Goal: Task Accomplishment & Management: Manage account settings

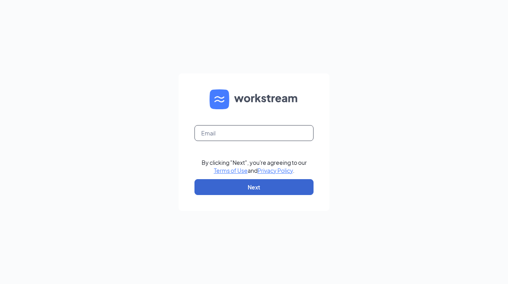
type input "[PERSON_NAME][EMAIL_ADDRESS][PERSON_NAME][PERSON_NAME][DOMAIN_NAME]"
click at [243, 192] on button "Next" at bounding box center [253, 187] width 119 height 16
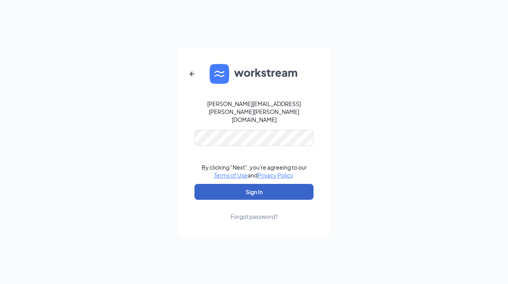
click at [249, 184] on button "Sign In" at bounding box center [253, 192] width 119 height 16
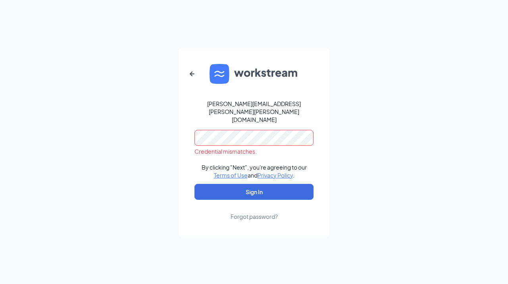
click at [160, 149] on div "audreyanna.gregorio@runza.com Credential mismatches. By clicking "Next", you're…" at bounding box center [254, 142] width 508 height 284
click at [194, 184] on button "Sign In" at bounding box center [253, 192] width 119 height 16
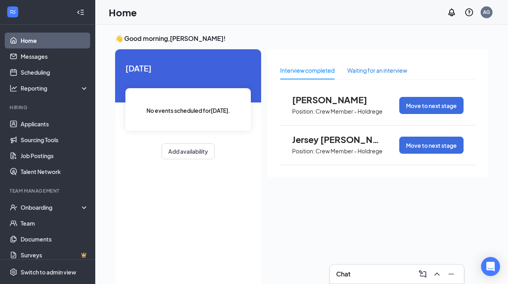
click at [356, 72] on div "Waiting for an interview" at bounding box center [377, 70] width 60 height 9
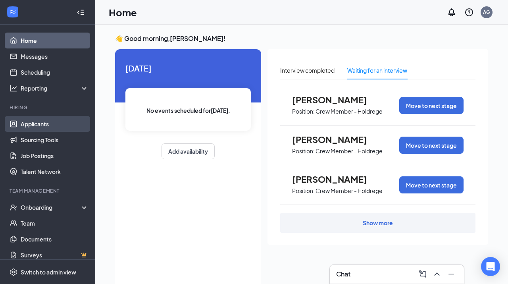
click at [34, 126] on link "Applicants" at bounding box center [55, 124] width 68 height 16
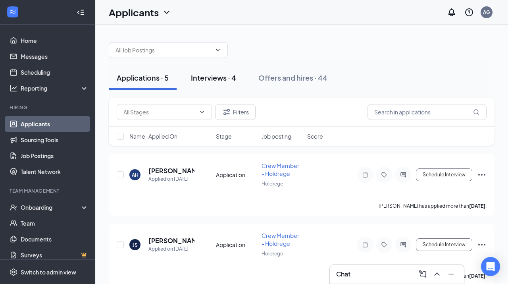
click at [215, 79] on div "Interviews · 4" at bounding box center [213, 78] width 45 height 10
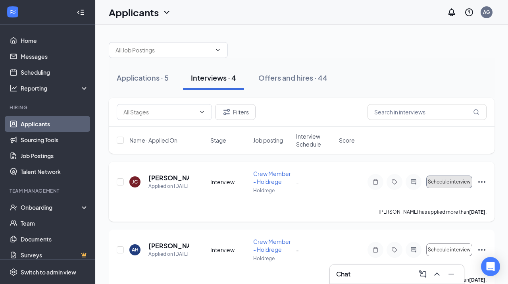
click at [447, 180] on span "Schedule interview" at bounding box center [448, 182] width 43 height 6
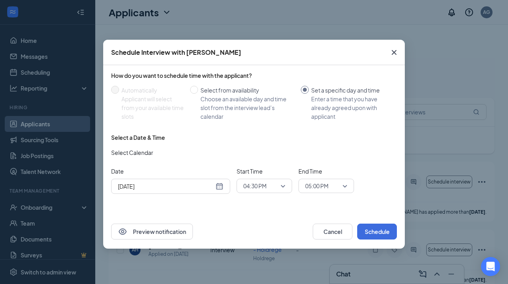
click at [217, 184] on div "[DATE]" at bounding box center [170, 186] width 105 height 9
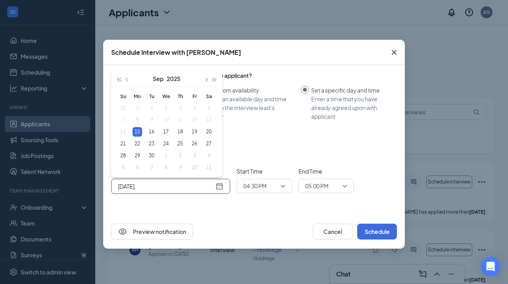
click at [219, 186] on div "[DATE]" at bounding box center [170, 186] width 105 height 9
type input "[DATE]"
click at [149, 129] on div "16" at bounding box center [152, 132] width 10 height 10
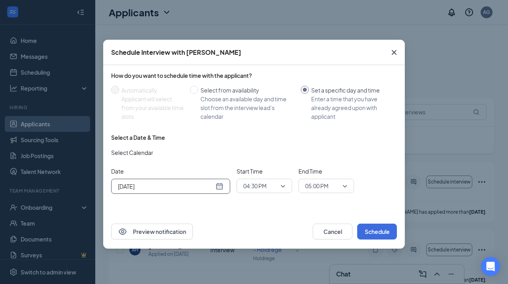
click at [261, 188] on span "04:30 PM" at bounding box center [254, 186] width 23 height 12
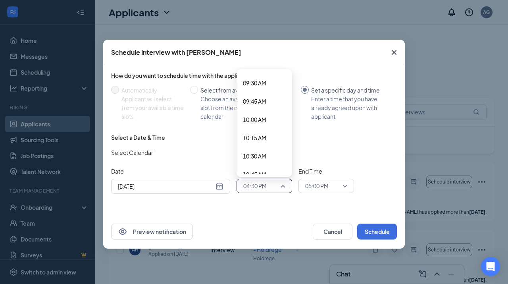
scroll to position [690, 0]
click at [257, 159] on span "10:30 AM" at bounding box center [254, 157] width 23 height 9
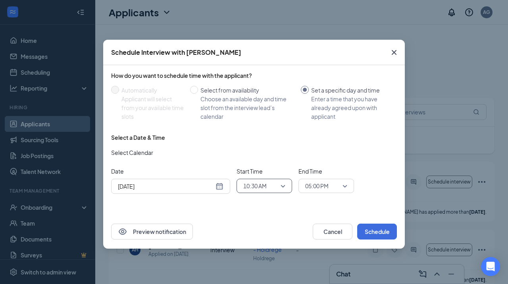
click at [318, 190] on span "05:00 PM" at bounding box center [316, 186] width 23 height 12
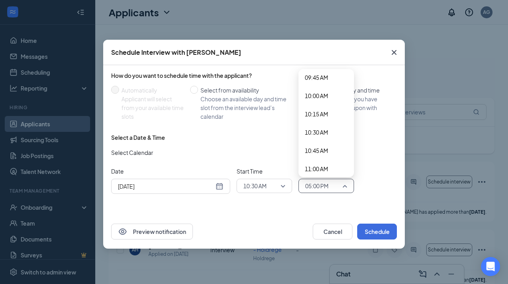
scroll to position [714, 0]
click at [320, 152] on span "10:45 AM" at bounding box center [316, 152] width 23 height 9
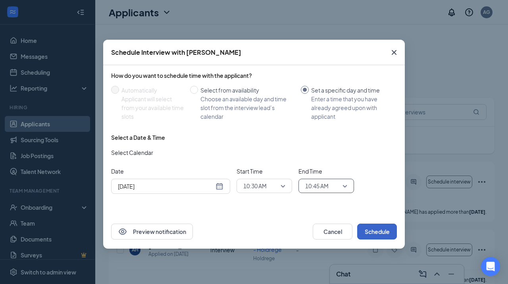
click at [373, 233] on button "Schedule" at bounding box center [377, 231] width 40 height 16
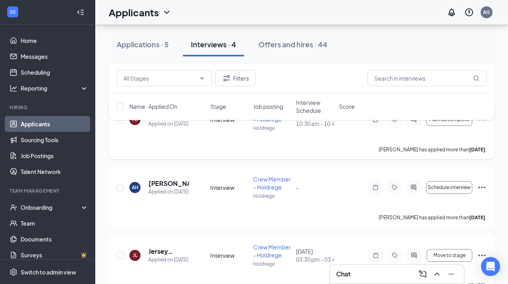
scroll to position [0, 0]
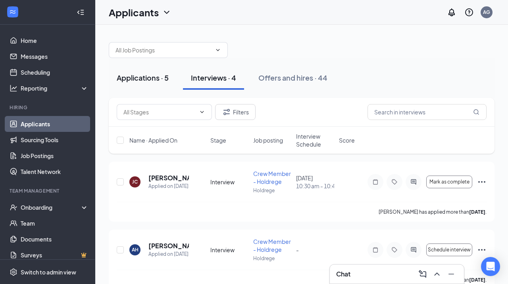
click at [150, 80] on div "Applications · 5" at bounding box center [143, 78] width 52 height 10
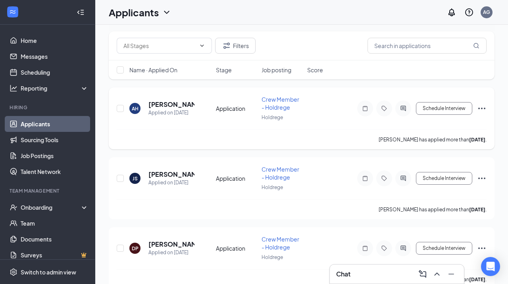
scroll to position [68, 0]
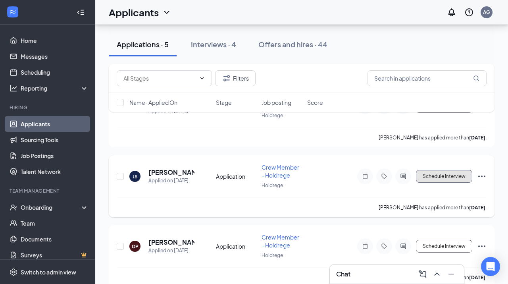
click at [436, 173] on button "Schedule Interview" at bounding box center [444, 176] width 56 height 13
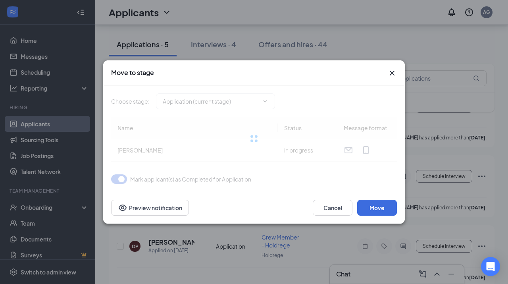
type input "Interview (next stage)"
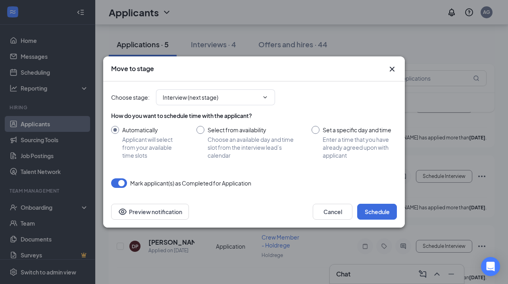
click at [322, 130] on input "Set a specific day and time Enter a time that you have already agreed upon with…" at bounding box center [353, 142] width 85 height 33
radio input "true"
radio input "false"
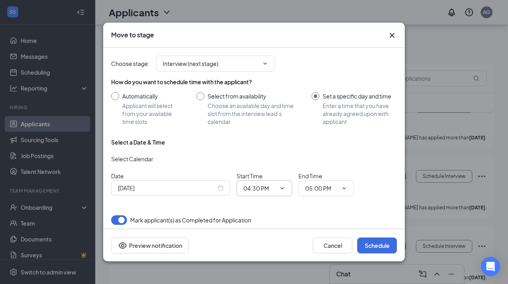
click at [254, 187] on input "04:30 PM" at bounding box center [259, 188] width 33 height 9
click at [261, 147] on div "05:00 PM" at bounding box center [260, 146] width 23 height 9
type input "05:00 PM"
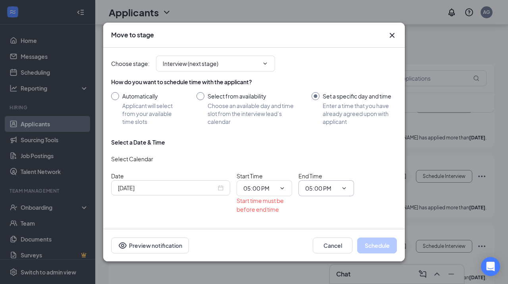
click at [316, 189] on input "05:00 PM" at bounding box center [321, 188] width 33 height 9
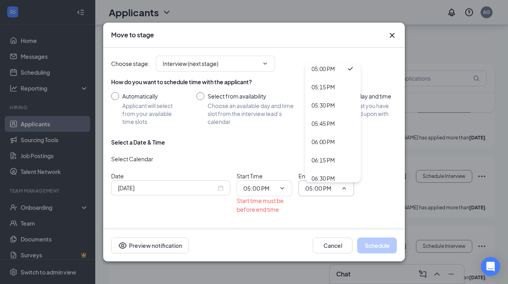
scroll to position [1198, 0]
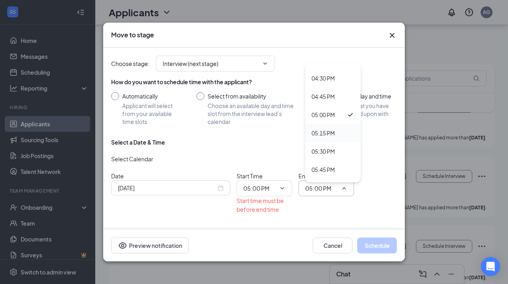
click at [318, 132] on div "05:15 PM" at bounding box center [322, 132] width 23 height 9
type input "05:15 PM"
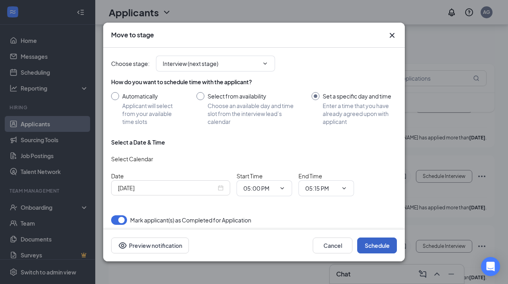
click at [377, 248] on button "Schedule" at bounding box center [377, 245] width 40 height 16
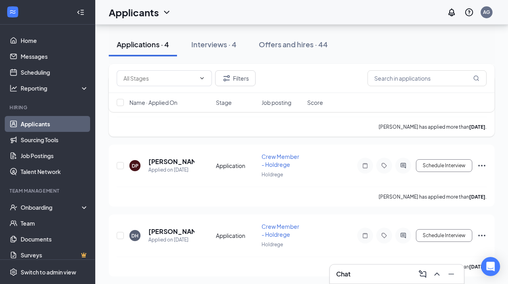
scroll to position [220, 0]
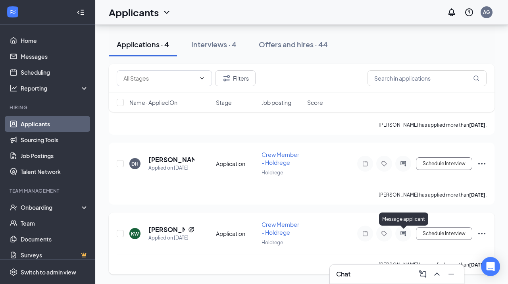
click at [403, 232] on icon "ActiveChat" at bounding box center [403, 233] width 10 height 6
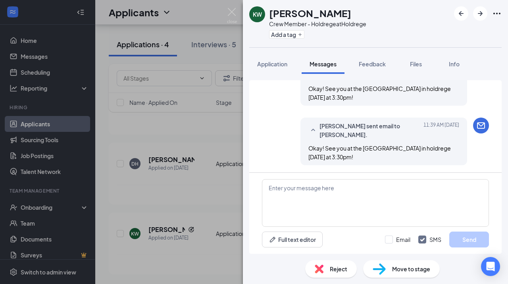
scroll to position [486, 0]
click at [227, 12] on img at bounding box center [232, 15] width 10 height 15
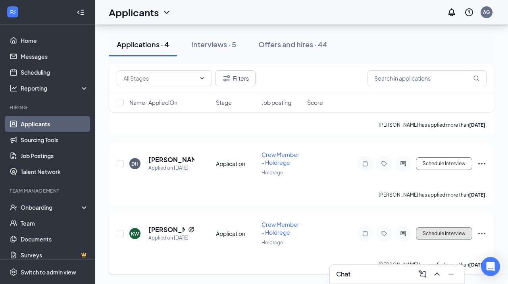
click at [433, 237] on button "Schedule Interview" at bounding box center [444, 233] width 56 height 13
type input "Interview (next stage)"
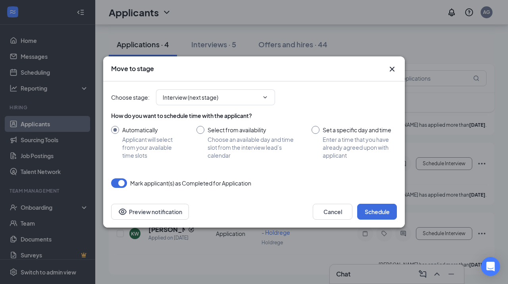
click at [321, 133] on input "Set a specific day and time Enter a time that you have already agreed upon with…" at bounding box center [353, 142] width 85 height 33
radio input "true"
radio input "false"
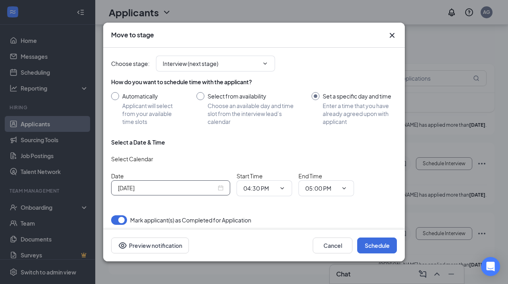
click at [218, 187] on div "[DATE]" at bounding box center [170, 187] width 105 height 9
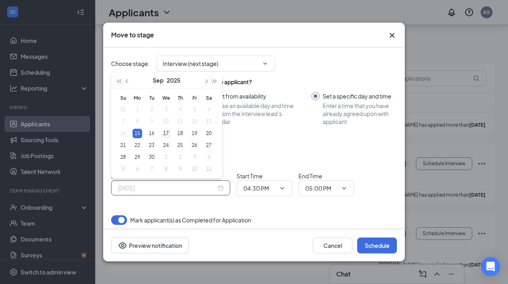
type input "[DATE]"
click at [169, 129] on div "17" at bounding box center [166, 133] width 10 height 10
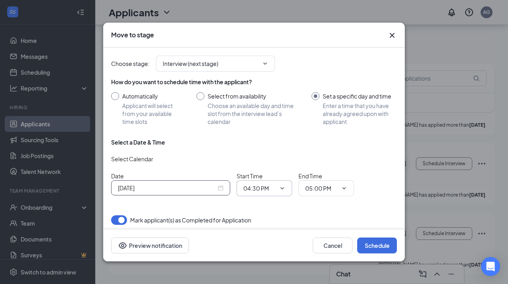
click at [261, 193] on span "04:30 PM" at bounding box center [264, 188] width 56 height 16
click at [256, 192] on input "04:30 PM" at bounding box center [259, 188] width 33 height 9
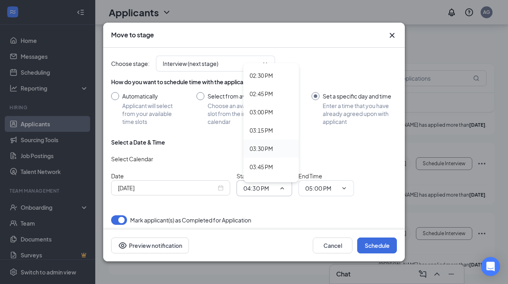
click at [261, 146] on div "03:30 PM" at bounding box center [260, 148] width 23 height 9
type input "03:30 PM"
click at [311, 188] on input "05:00 PM" at bounding box center [321, 188] width 33 height 9
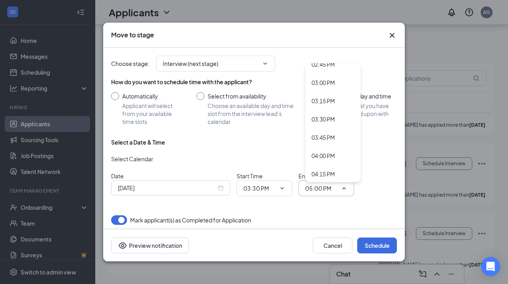
scroll to position [1075, 0]
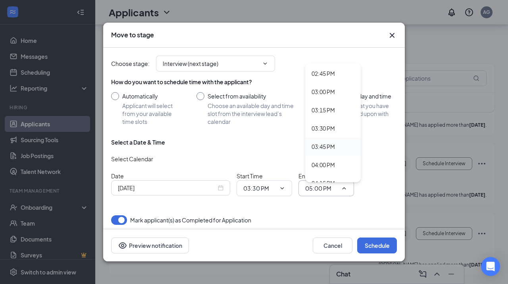
click at [314, 146] on div "03:45 PM" at bounding box center [322, 146] width 23 height 9
type input "03:45 PM"
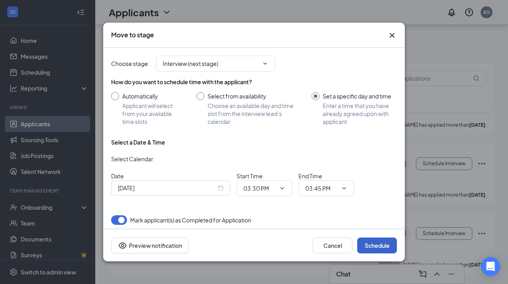
click at [372, 243] on button "Schedule" at bounding box center [377, 245] width 40 height 16
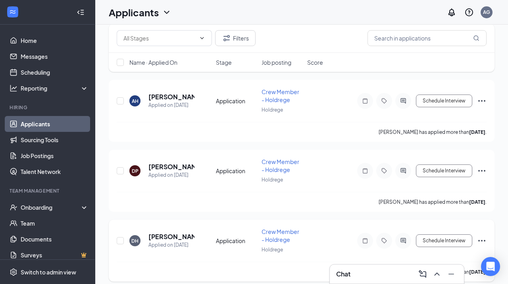
scroll to position [81, 0]
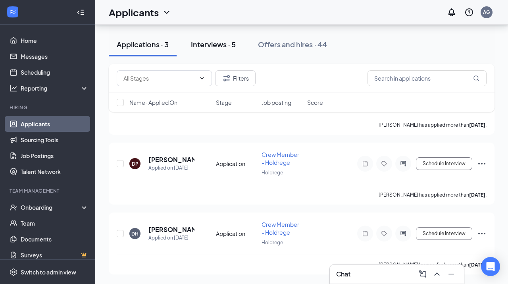
click at [211, 42] on div "Interviews · 5" at bounding box center [213, 44] width 45 height 10
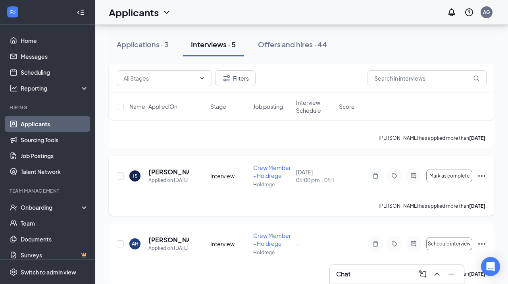
scroll to position [74, 0]
click at [443, 247] on button "Schedule interview" at bounding box center [449, 243] width 46 height 13
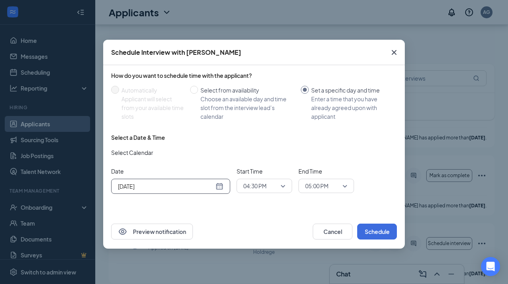
click at [218, 185] on div "[DATE]" at bounding box center [170, 186] width 105 height 9
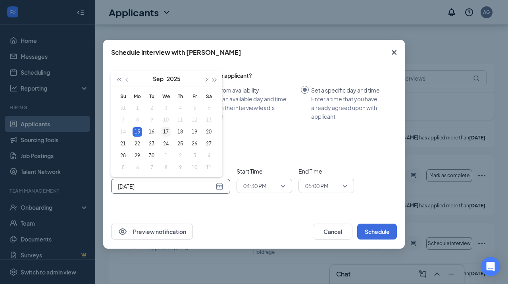
type input "[DATE]"
click at [166, 131] on div "17" at bounding box center [166, 132] width 10 height 10
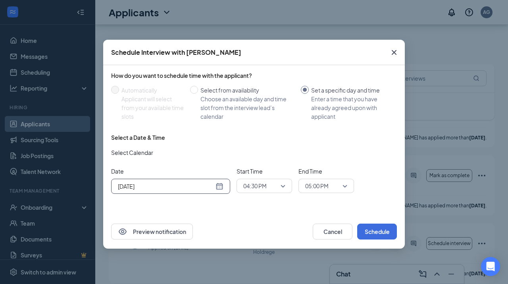
click at [257, 182] on span "04:30 PM" at bounding box center [254, 186] width 23 height 12
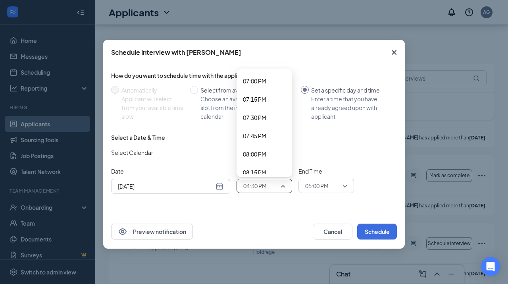
scroll to position [1397, 0]
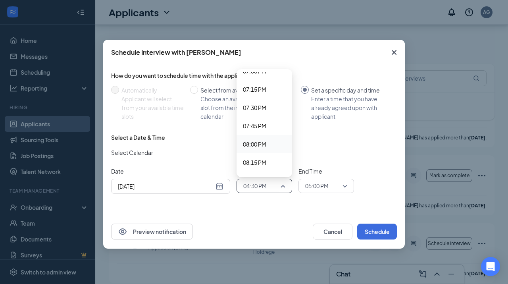
click at [251, 146] on span "08:00 PM" at bounding box center [254, 144] width 23 height 9
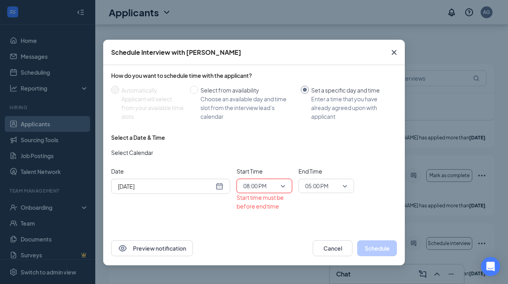
click at [317, 188] on span "05:00 PM" at bounding box center [316, 186] width 23 height 12
click at [308, 188] on span "05:00 PM" at bounding box center [316, 186] width 23 height 12
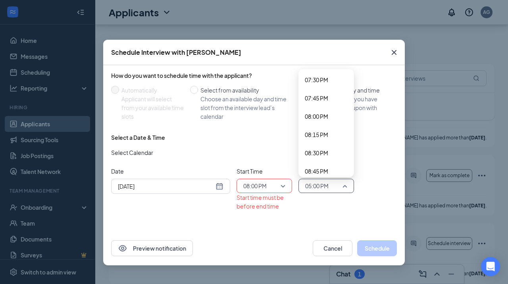
scroll to position [1433, 0]
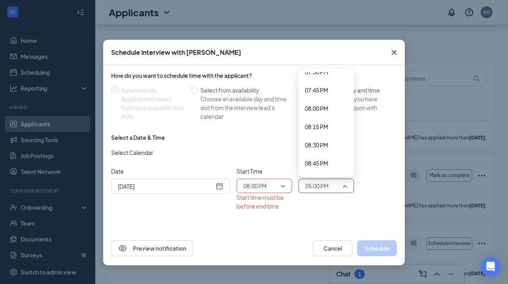
click at [316, 126] on span "08:15 PM" at bounding box center [316, 126] width 23 height 9
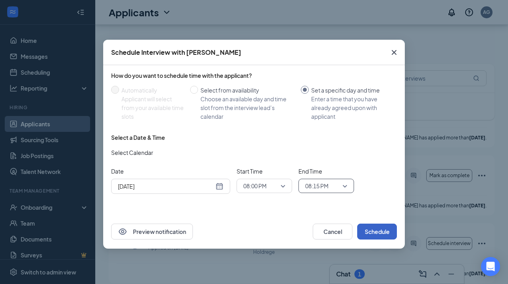
click at [387, 228] on button "Schedule" at bounding box center [377, 231] width 40 height 16
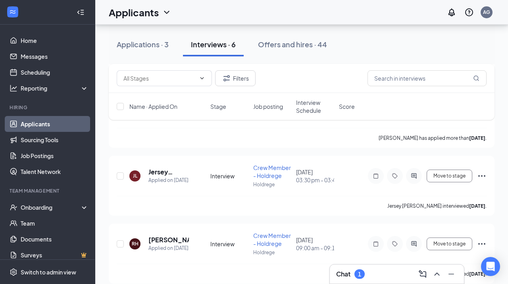
scroll to position [287, 0]
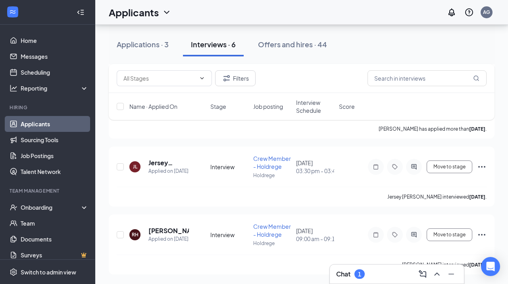
click at [370, 278] on div "Chat 1" at bounding box center [396, 273] width 121 height 13
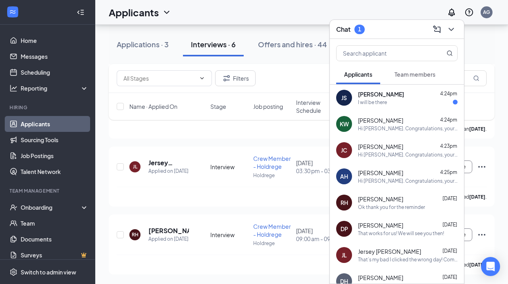
click at [404, 88] on div "JS [PERSON_NAME] 4:24pm I will be there" at bounding box center [397, 97] width 134 height 26
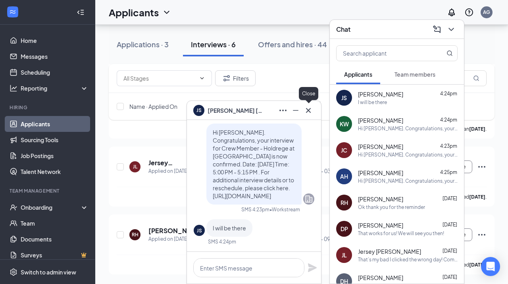
click at [309, 111] on icon "Cross" at bounding box center [308, 110] width 10 height 10
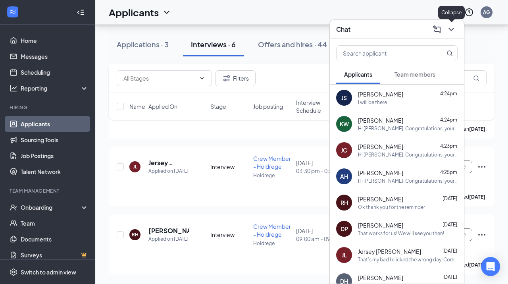
click at [453, 28] on icon "ChevronDown" at bounding box center [450, 29] width 5 height 3
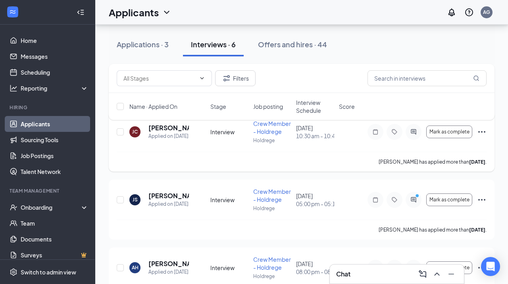
scroll to position [56, 0]
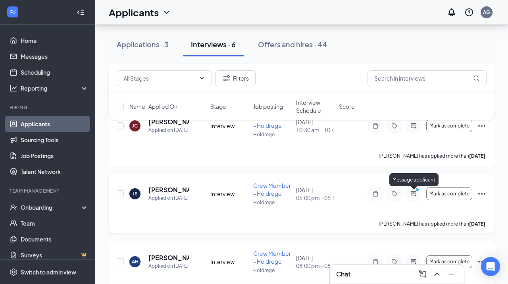
click at [417, 195] on icon "ActiveChat" at bounding box center [413, 193] width 10 height 6
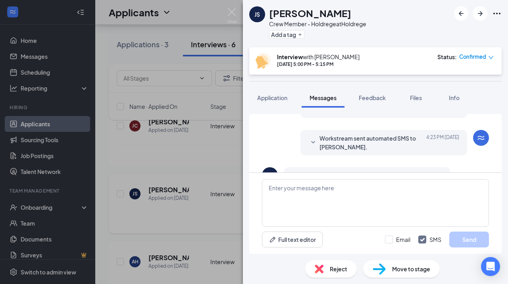
scroll to position [345, 0]
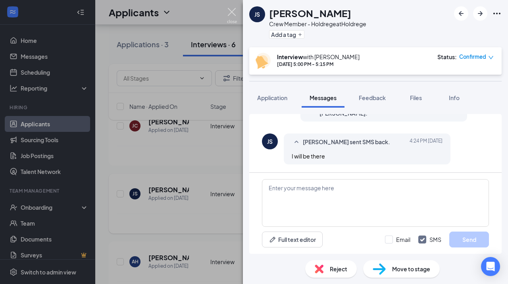
click at [227, 13] on img at bounding box center [232, 15] width 10 height 15
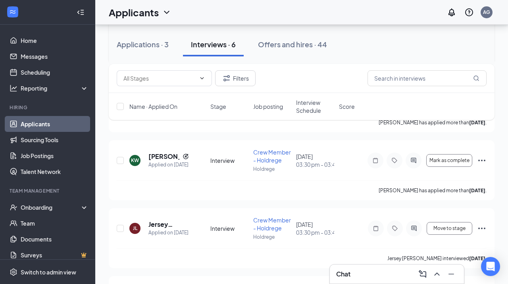
scroll to position [287, 0]
